Goal: Information Seeking & Learning: Learn about a topic

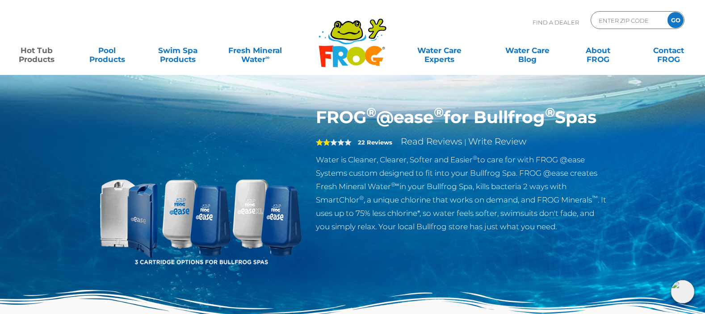
click at [331, 146] on span "2" at bounding box center [334, 142] width 36 height 7
click at [371, 146] on strong "22 Reviews" at bounding box center [375, 142] width 34 height 7
click at [332, 146] on span "2" at bounding box center [334, 142] width 36 height 7
click at [334, 146] on span "2" at bounding box center [334, 142] width 36 height 7
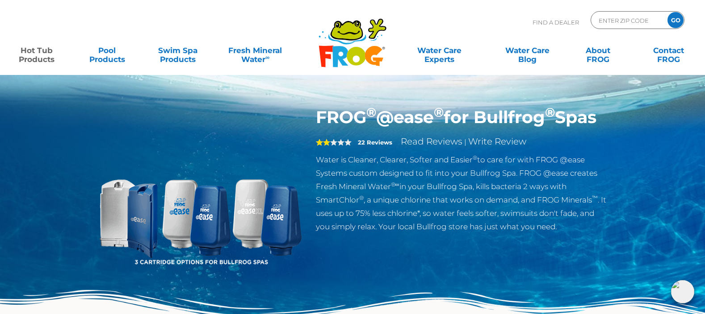
click at [424, 147] on link "Read Reviews" at bounding box center [432, 141] width 62 height 11
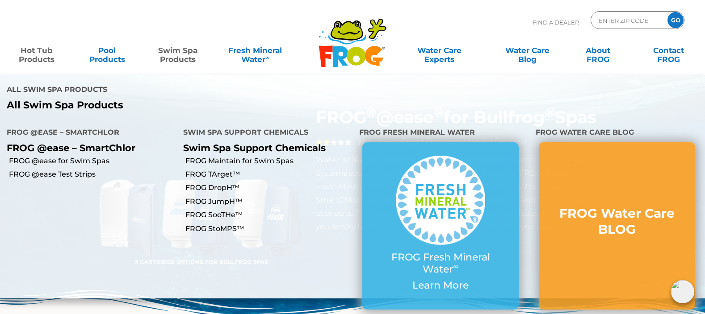
click at [122, 142] on p "FROG @ease – SmartChlor" at bounding box center [88, 147] width 163 height 11
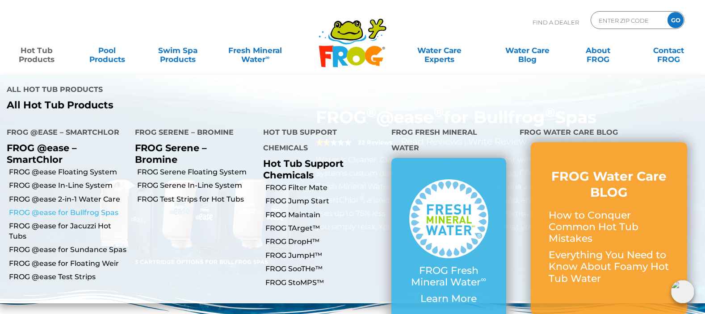
click at [78, 208] on link "FROG @ease for Bullfrog Spas" at bounding box center [68, 213] width 119 height 10
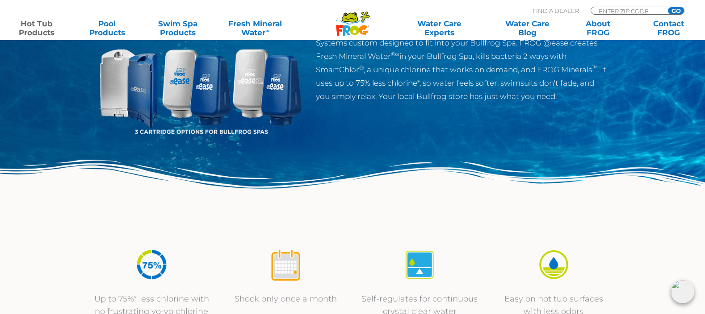
scroll to position [133, 0]
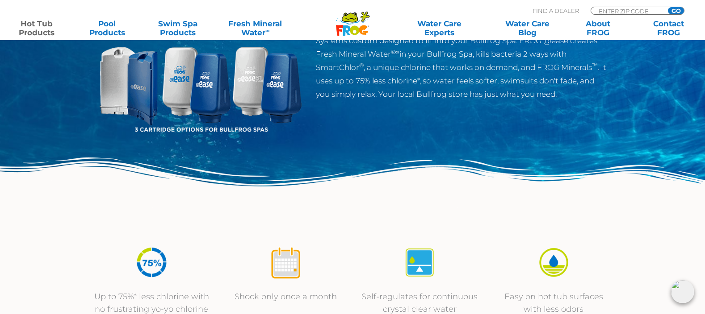
click at [198, 128] on img at bounding box center [200, 77] width 204 height 204
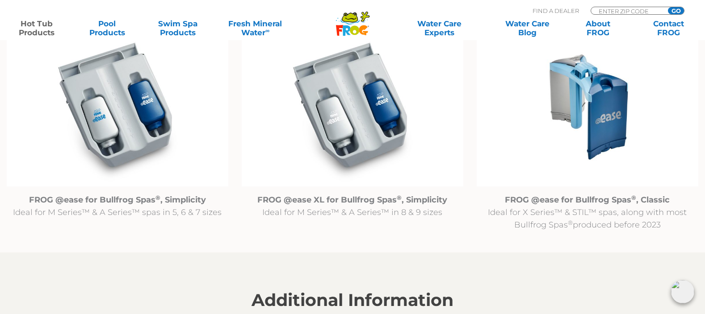
scroll to position [954, 0]
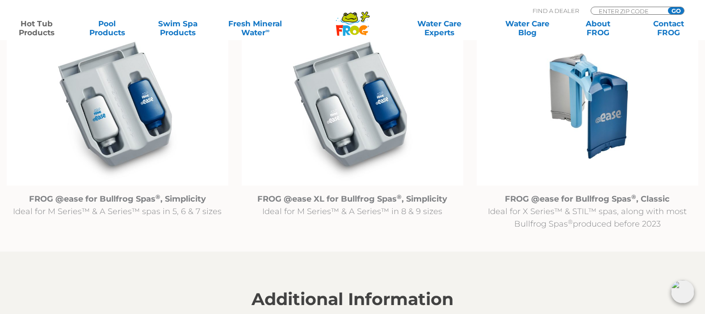
click at [175, 200] on strong "FROG @ease for Bullfrog Spas ® , Simplicity" at bounding box center [117, 199] width 177 height 10
click at [125, 200] on strong "FROG @ease for Bullfrog Spas ® , Simplicity" at bounding box center [117, 199] width 177 height 10
click at [126, 200] on strong "FROG @ease for Bullfrog Spas ® , Simplicity" at bounding box center [117, 199] width 177 height 10
drag, startPoint x: 186, startPoint y: 200, endPoint x: 312, endPoint y: 205, distance: 126.0
click at [186, 200] on strong "FROG @ease for Bullfrog Spas ® , Simplicity" at bounding box center [117, 199] width 177 height 10
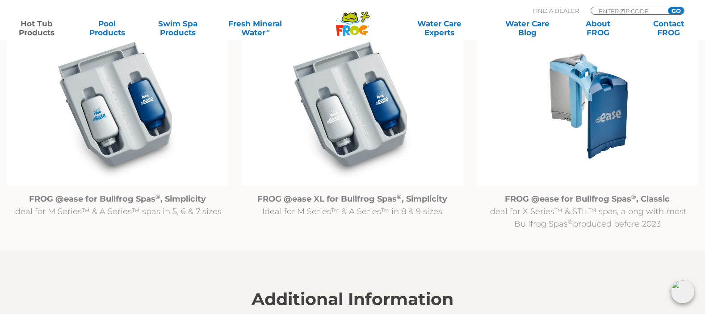
click at [347, 202] on strong "FROG @ease XL for Bullfrog Spas ® , Simplicity" at bounding box center [352, 199] width 190 height 10
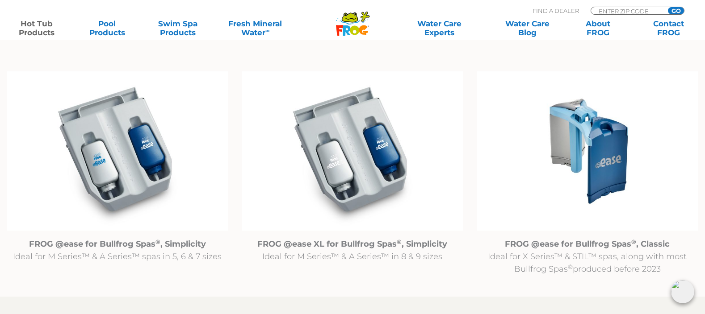
scroll to position [964, 0]
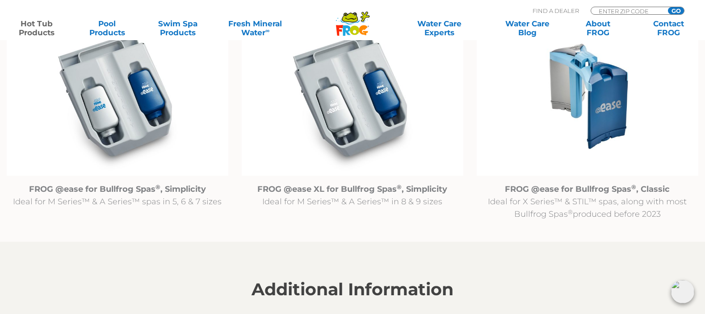
click at [126, 109] on img at bounding box center [117, 97] width 221 height 160
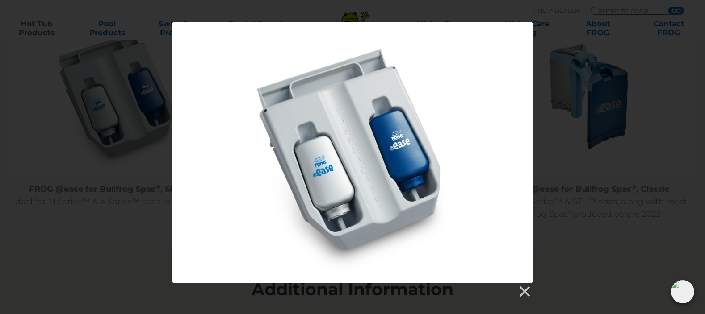
click at [371, 150] on div at bounding box center [352, 152] width 360 height 261
click at [523, 292] on link at bounding box center [523, 291] width 13 height 13
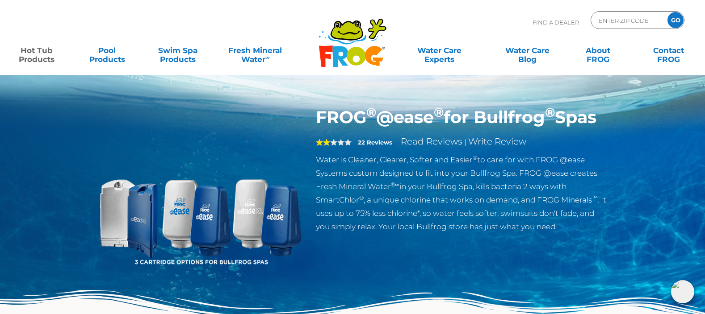
scroll to position [0, 0]
